Goal: Check status

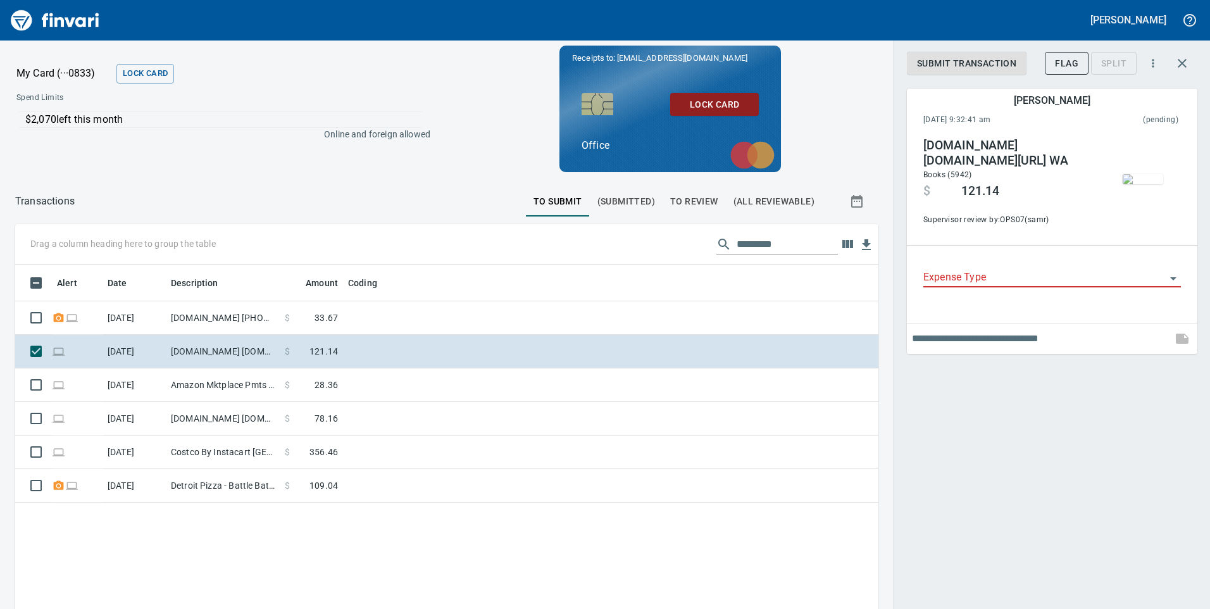
scroll to position [125, 0]
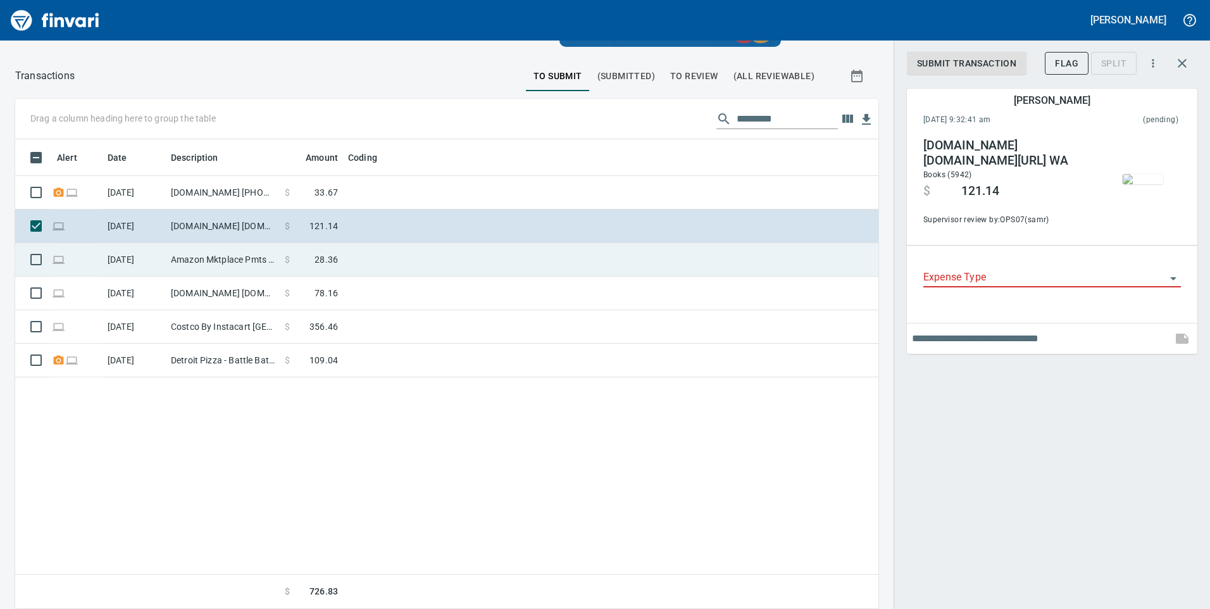
click at [335, 268] on td "$ 28.36" at bounding box center [311, 260] width 63 height 34
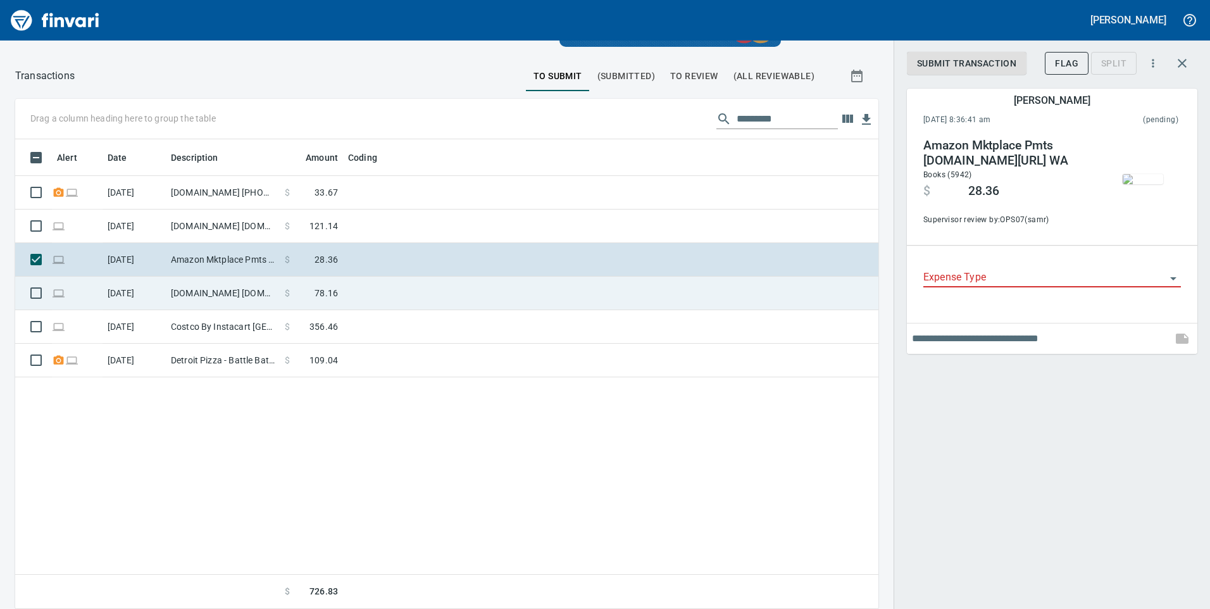
click at [345, 304] on td at bounding box center [501, 294] width 316 height 34
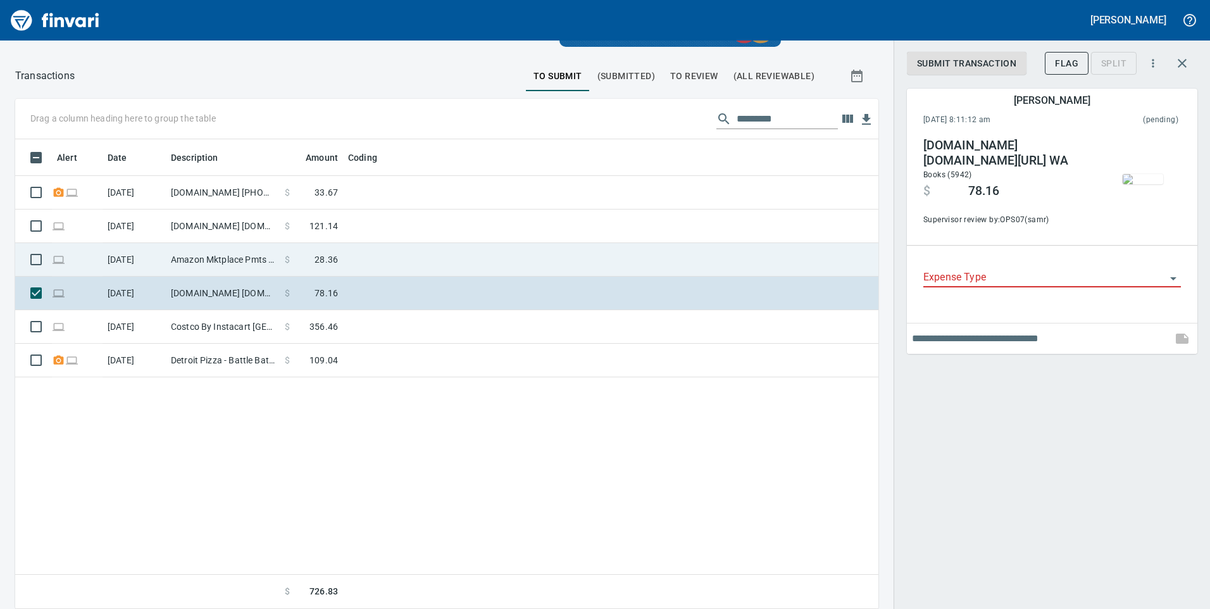
click at [386, 272] on td at bounding box center [501, 260] width 316 height 34
